Goal: Navigation & Orientation: Find specific page/section

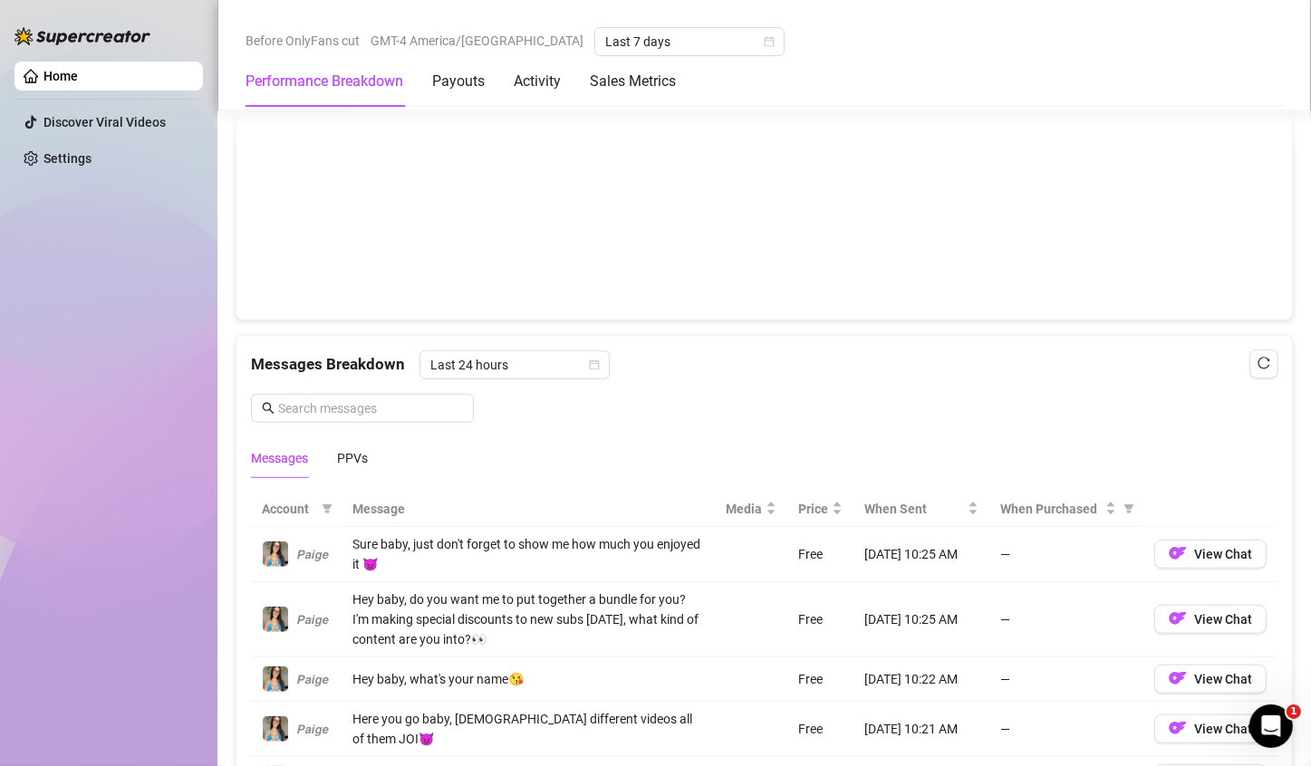
scroll to position [1314, 0]
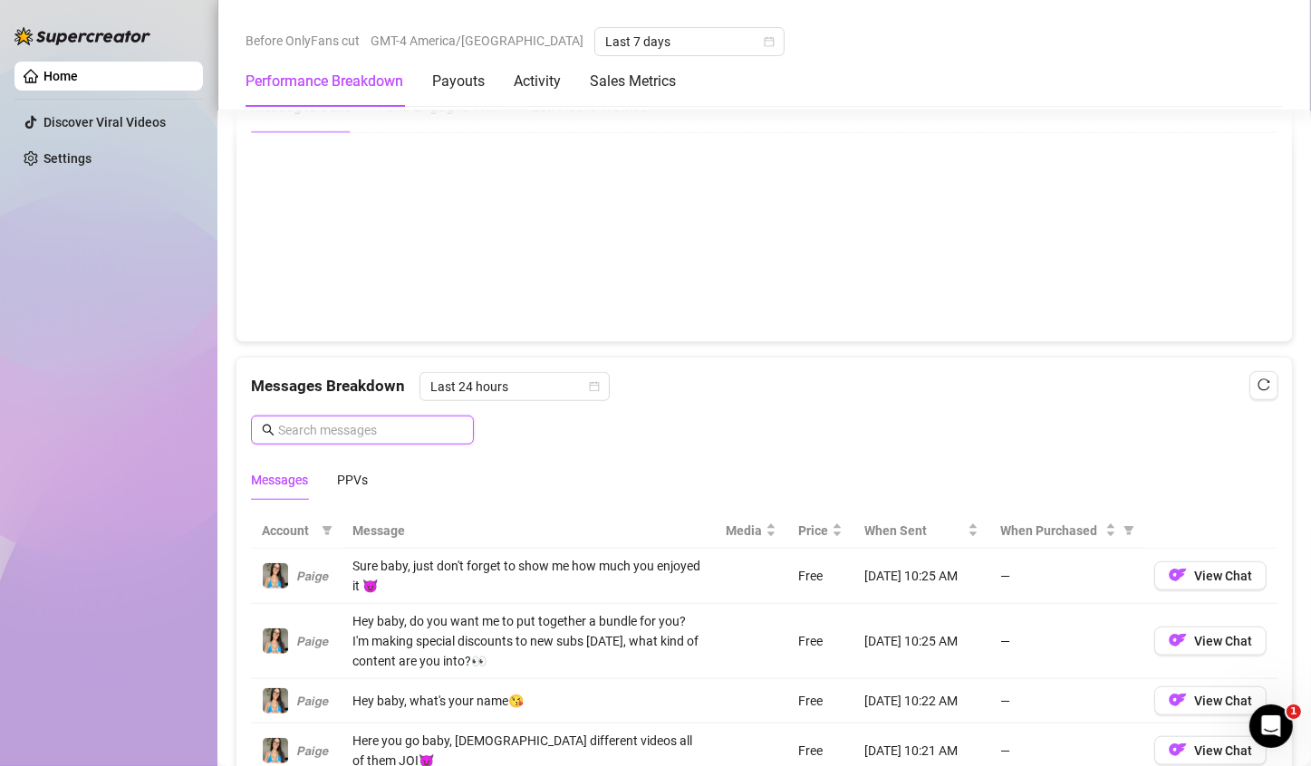
click at [408, 421] on input "text" at bounding box center [370, 430] width 185 height 20
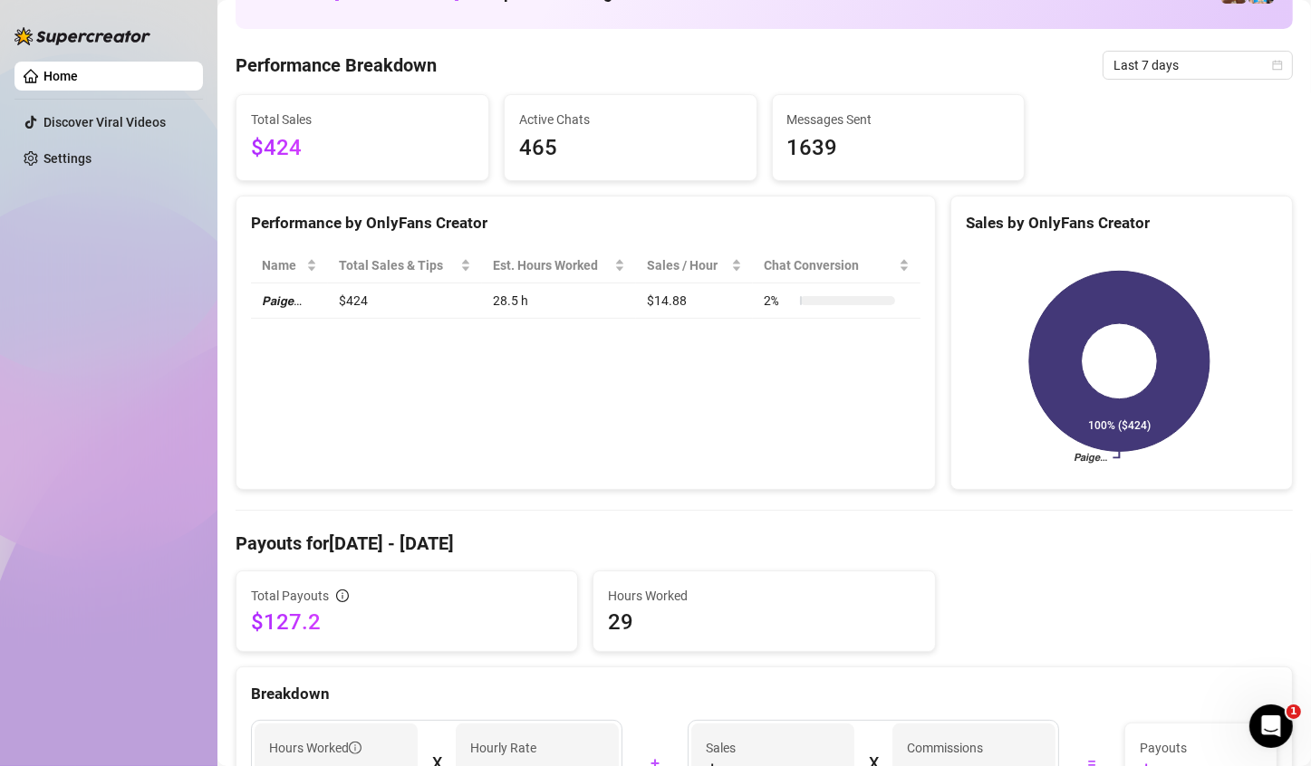
scroll to position [0, 0]
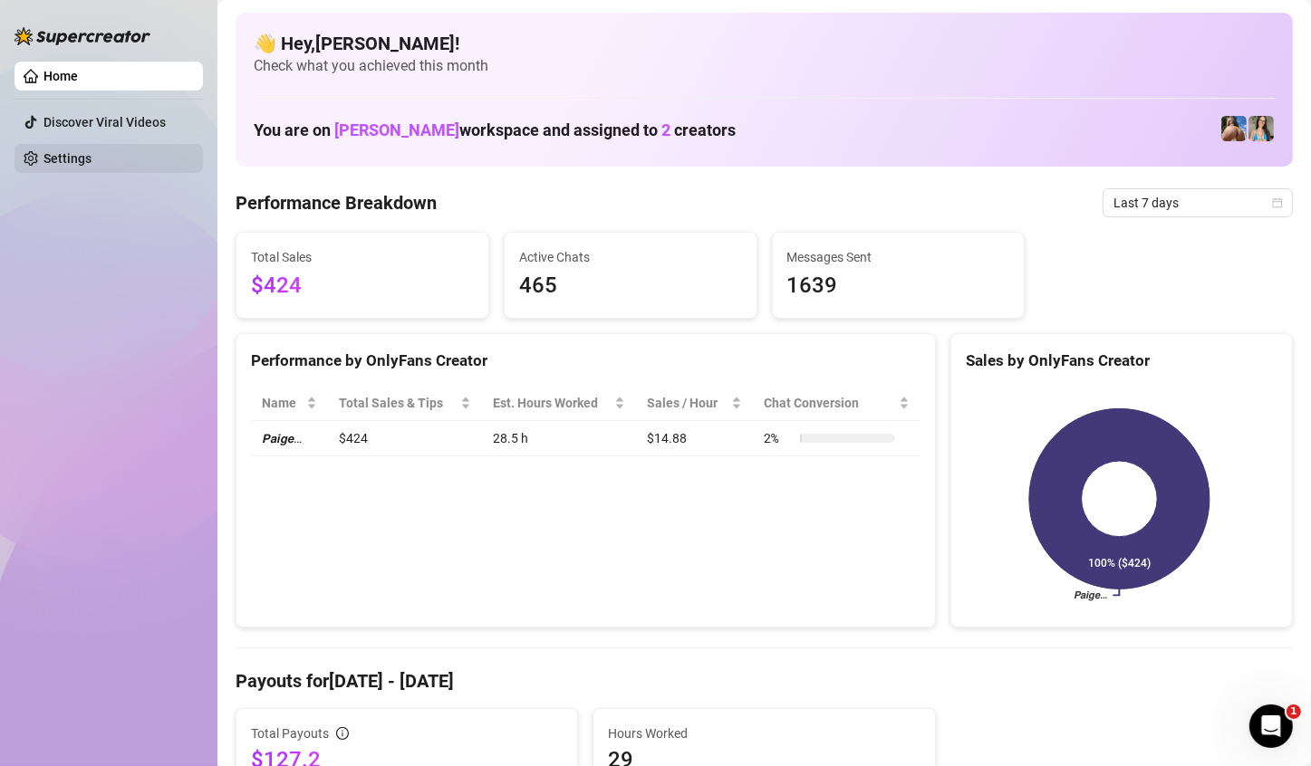
type input "drain"
click at [91, 161] on link "Settings" at bounding box center [67, 158] width 48 height 14
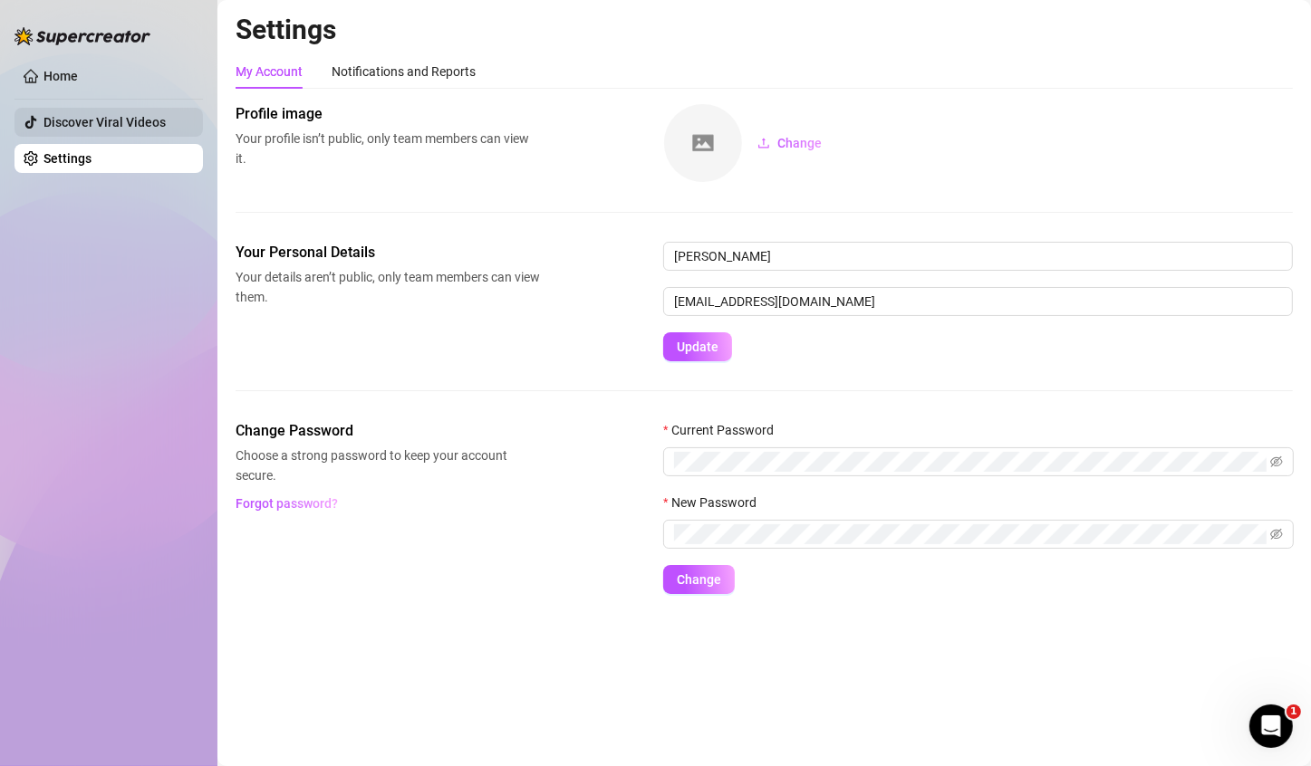
click at [94, 130] on link "Discover Viral Videos" at bounding box center [104, 122] width 122 height 14
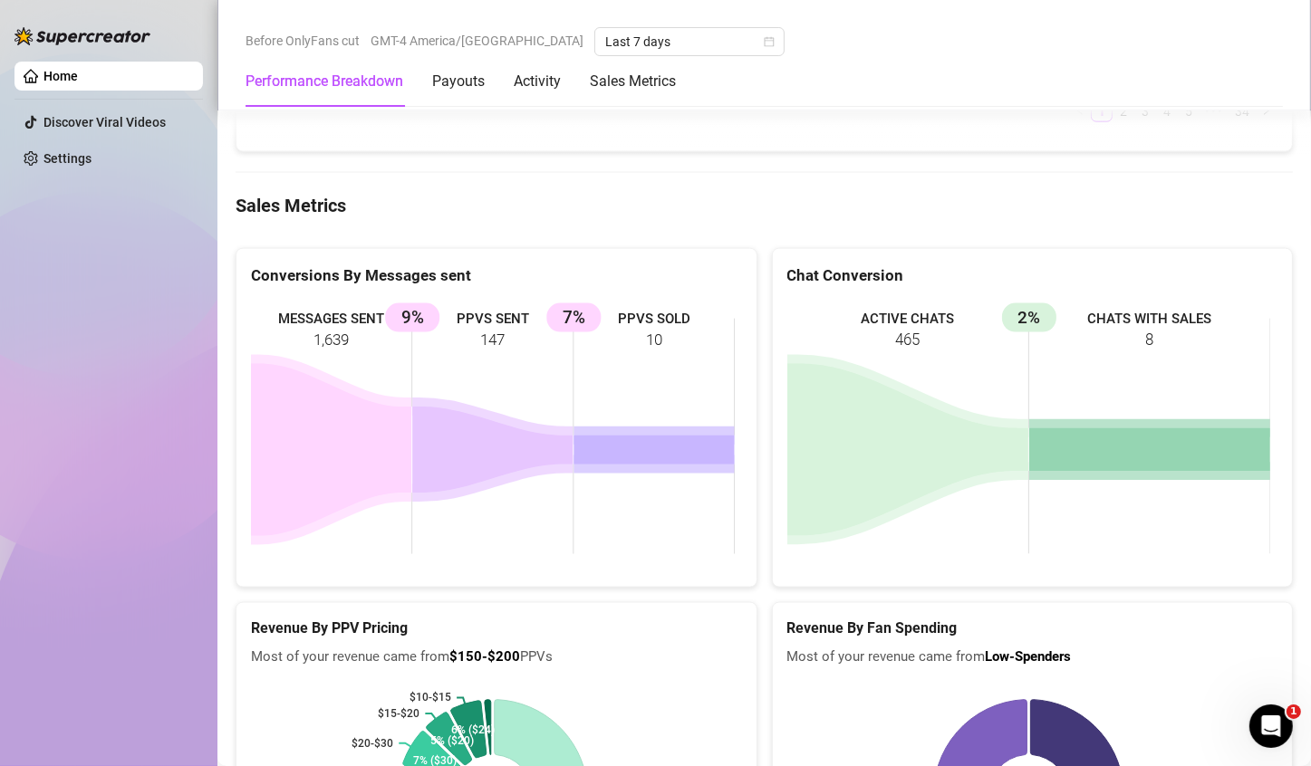
scroll to position [2532, 0]
